Goal: Task Accomplishment & Management: Manage account settings

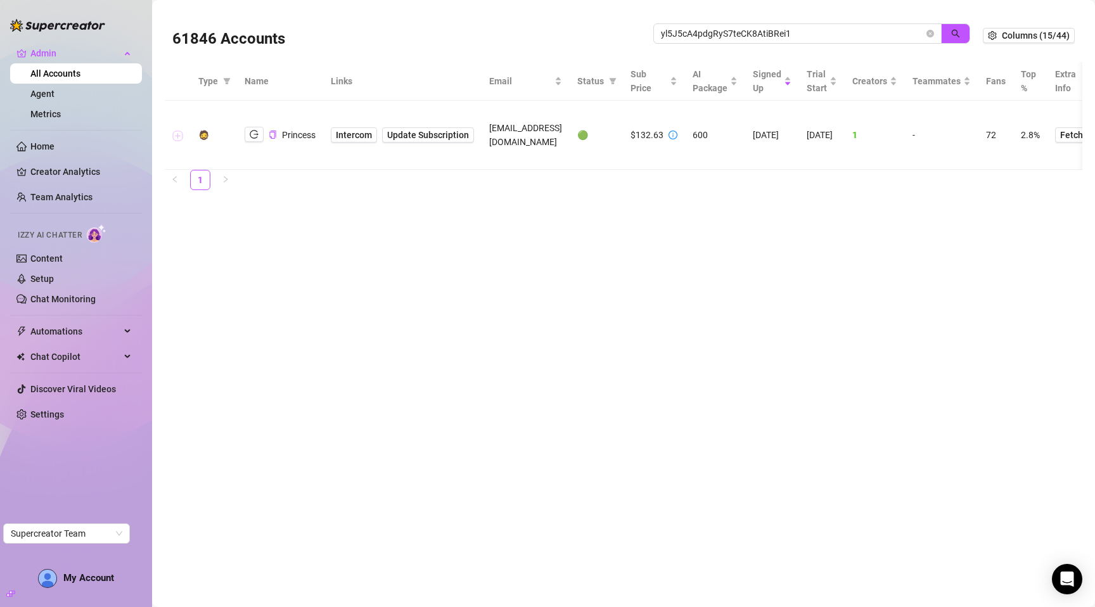
click at [177, 134] on button "Expand row" at bounding box center [178, 135] width 10 height 10
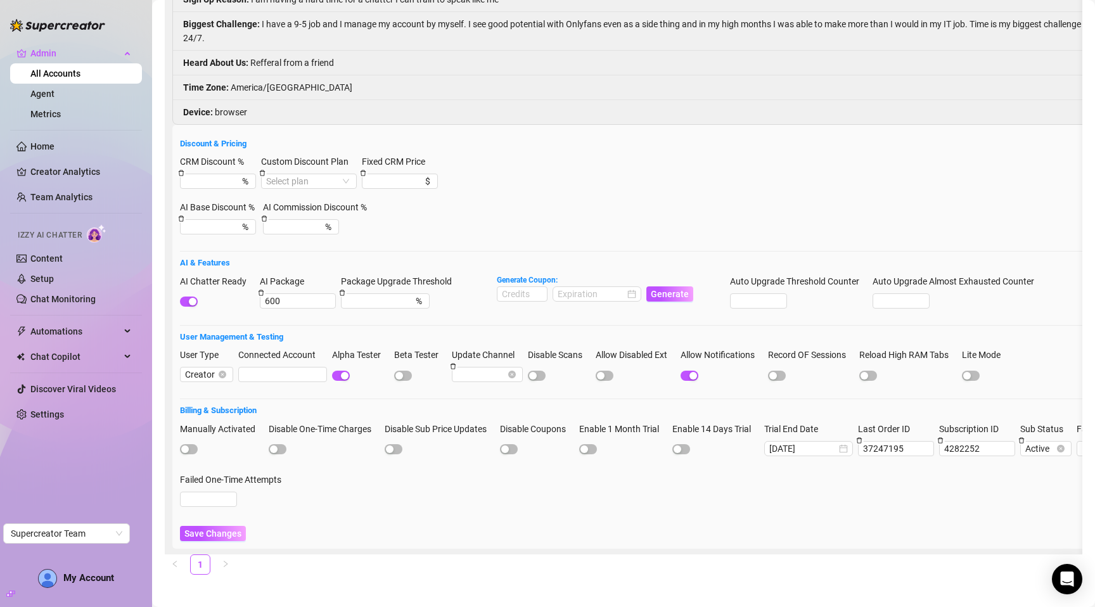
click at [570, 169] on div "CRM Discount % % Custom Discount Plan Select plan Fixed CRM Price $" at bounding box center [678, 178] width 997 height 46
click at [489, 182] on div "CRM Discount % % Custom Discount Plan Select plan Fixed CRM Price $" at bounding box center [678, 178] width 997 height 46
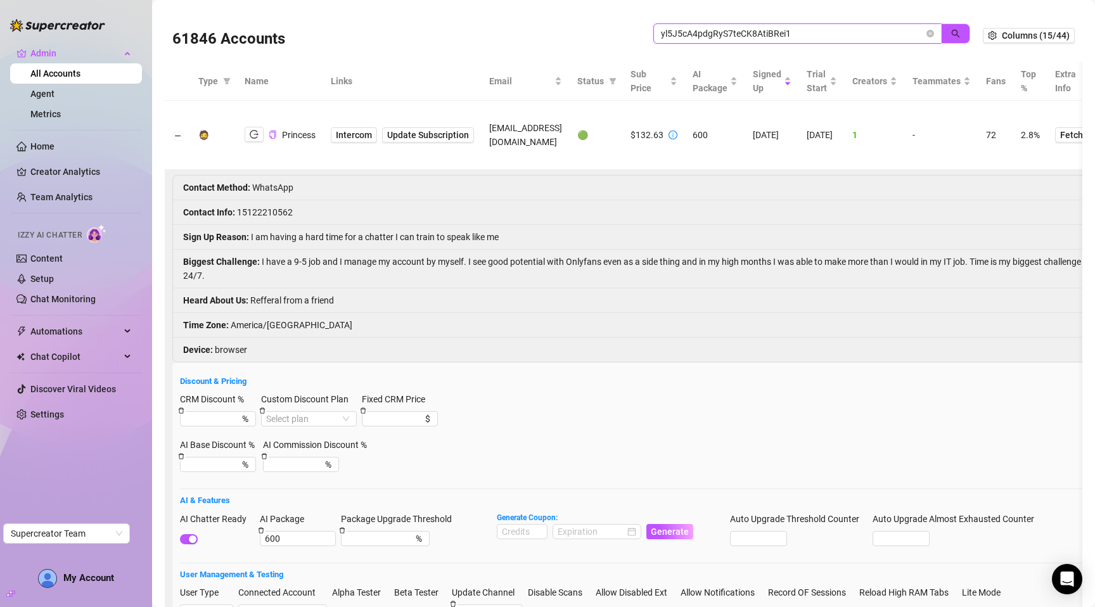
click at [760, 34] on input "yl5J5cA4pdgRyS7teCK8AtiBRei1" at bounding box center [792, 34] width 263 height 14
